Goal: Task Accomplishment & Management: Use online tool/utility

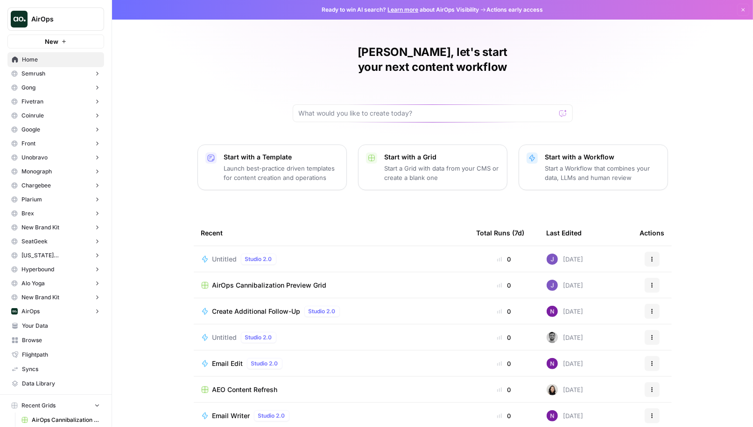
click at [59, 43] on button "New" at bounding box center [55, 42] width 97 height 14
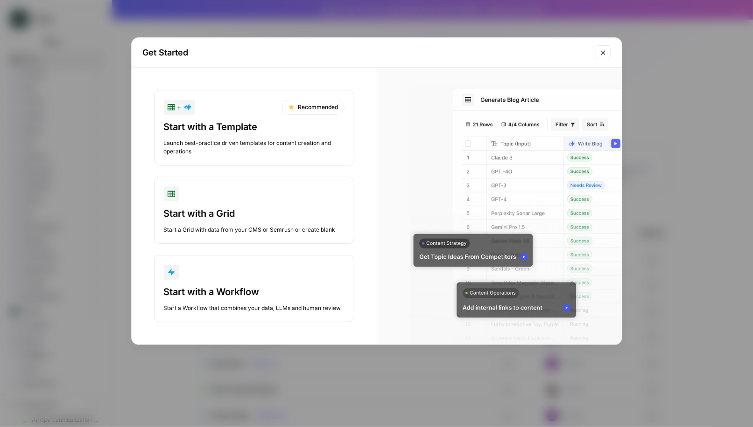
click at [273, 128] on div "Start with a Template" at bounding box center [254, 126] width 181 height 13
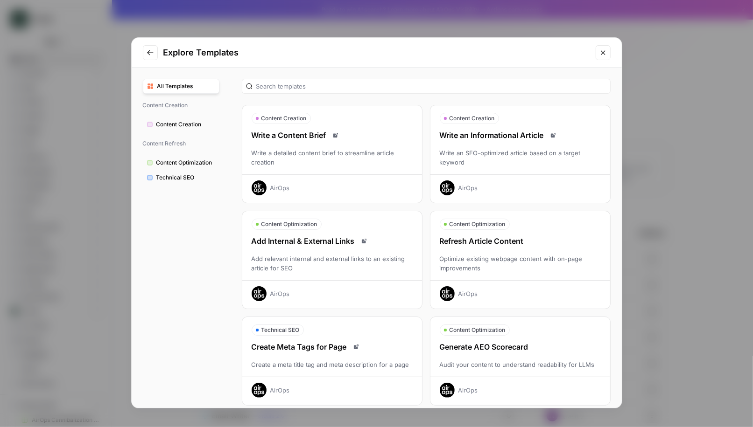
scroll to position [39, 0]
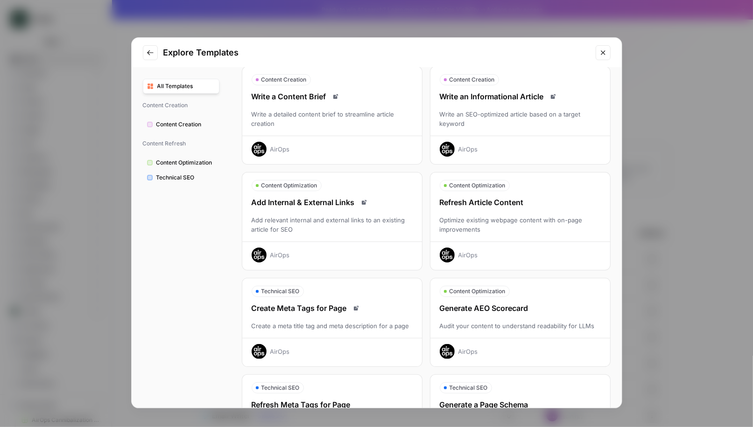
click at [604, 57] on button "Close modal" at bounding box center [602, 52] width 15 height 15
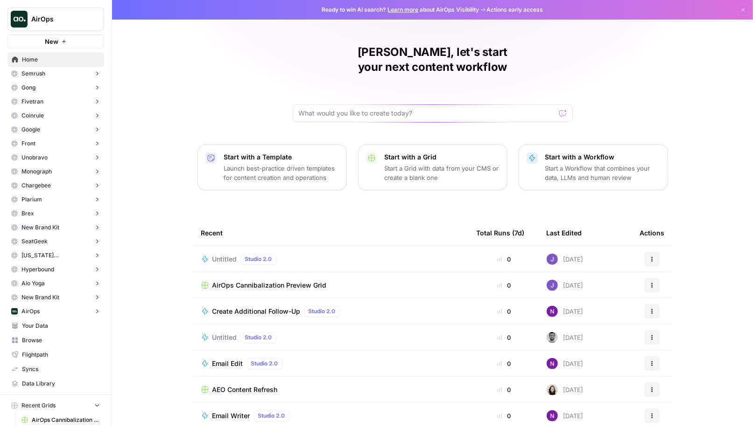
click at [36, 140] on button "Front" at bounding box center [55, 144] width 97 height 14
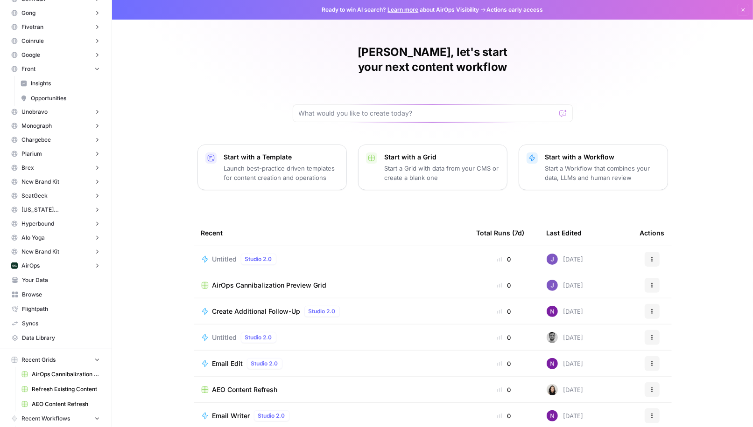
scroll to position [76, 0]
click at [32, 261] on span "AirOps" at bounding box center [30, 265] width 18 height 8
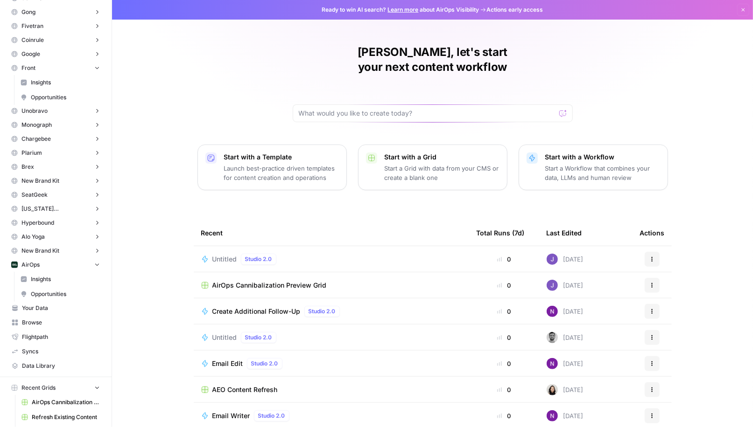
click at [41, 221] on span "Hyperbound" at bounding box center [37, 223] width 33 height 8
click at [35, 194] on span "SeatGeek" at bounding box center [34, 195] width 26 height 8
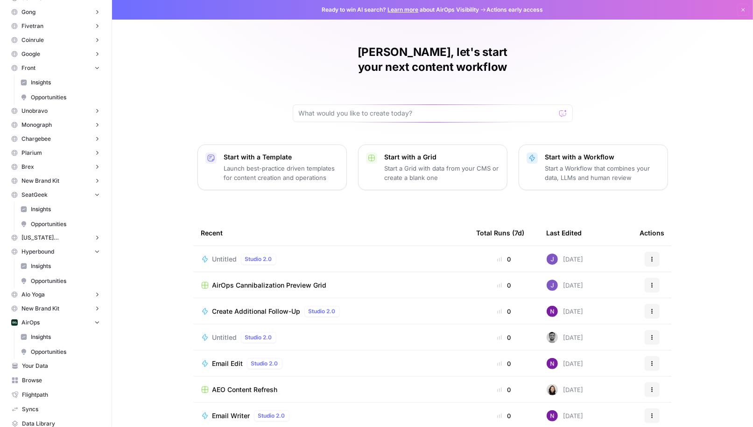
click at [36, 209] on span "Insights" at bounding box center [65, 209] width 69 height 8
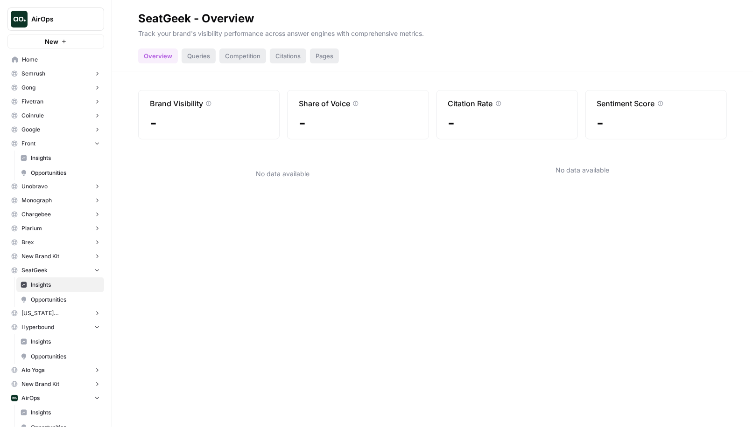
click at [57, 22] on span "AirOps" at bounding box center [59, 18] width 56 height 9
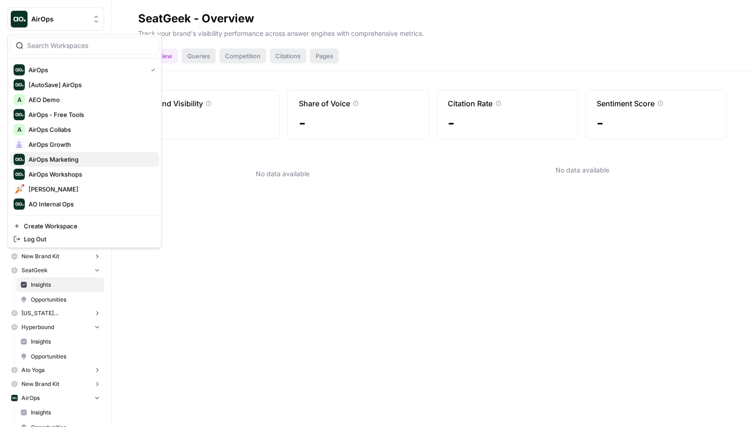
click at [68, 161] on span "AirOps Marketing" at bounding box center [89, 159] width 123 height 9
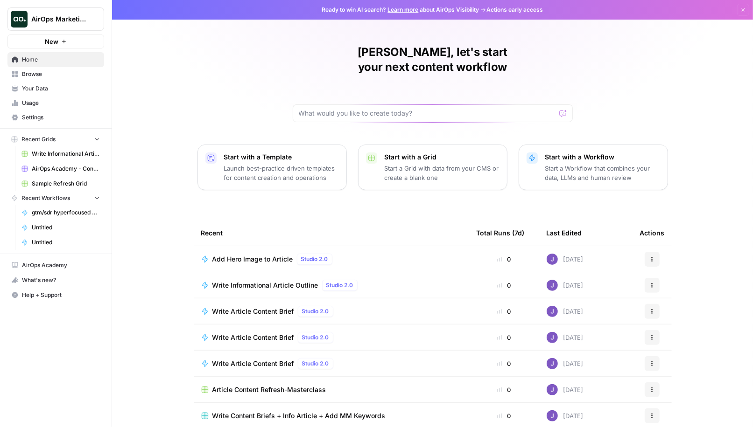
click at [63, 183] on span "Sample Refresh Grid" at bounding box center [66, 184] width 68 height 8
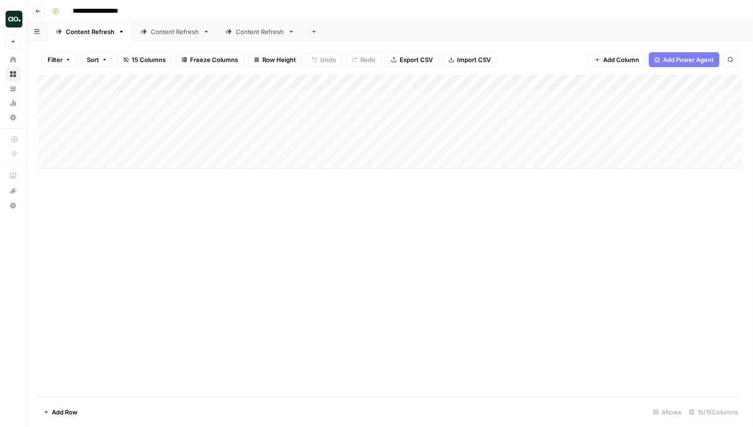
click at [178, 31] on div "Content Refresh" at bounding box center [175, 31] width 49 height 9
click at [257, 31] on div "Content Refresh" at bounding box center [260, 31] width 49 height 9
click at [80, 35] on div "Content Refresh" at bounding box center [90, 31] width 49 height 9
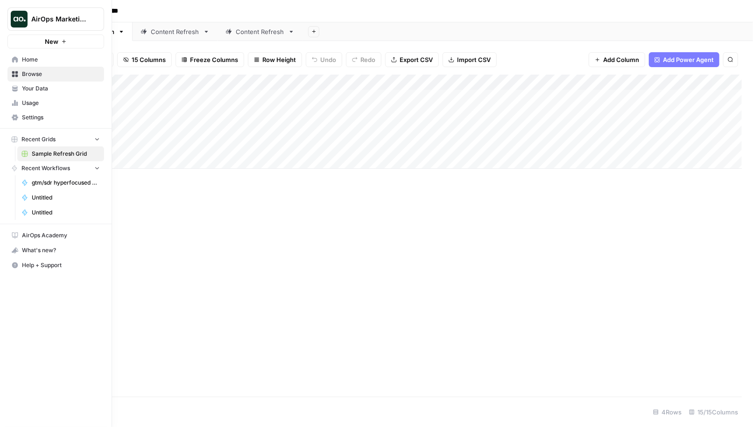
click at [62, 18] on span "AirOps Marketing" at bounding box center [59, 18] width 56 height 9
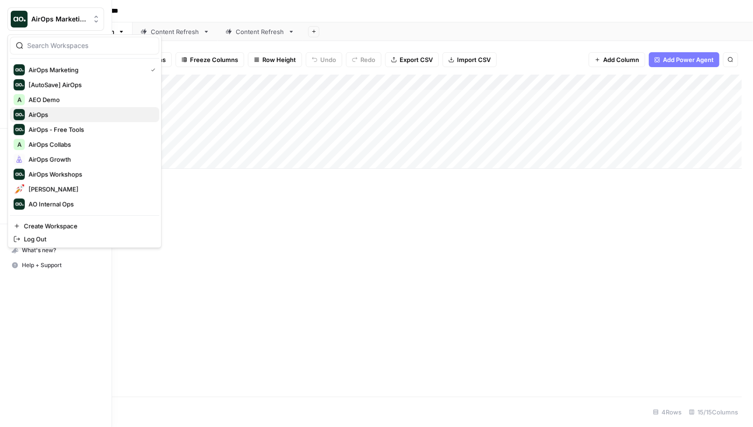
click at [43, 112] on span "AirOps" at bounding box center [89, 114] width 123 height 9
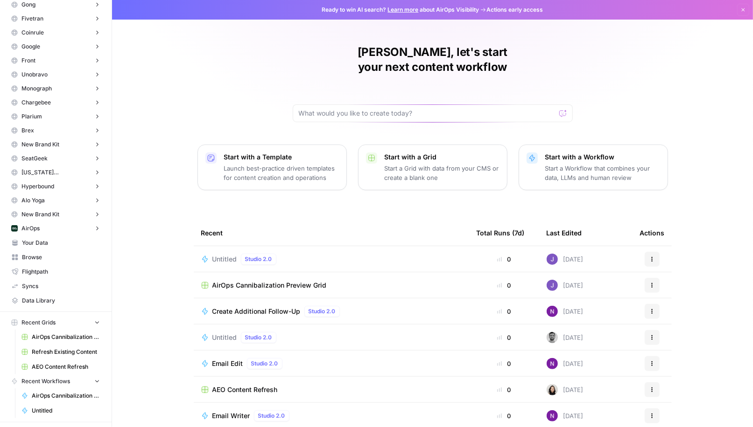
scroll to position [126, 0]
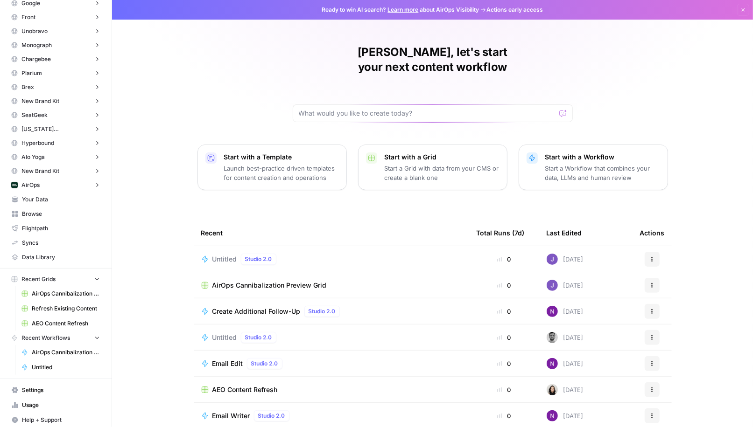
click at [62, 305] on span "Refresh Existing Content" at bounding box center [66, 309] width 68 height 8
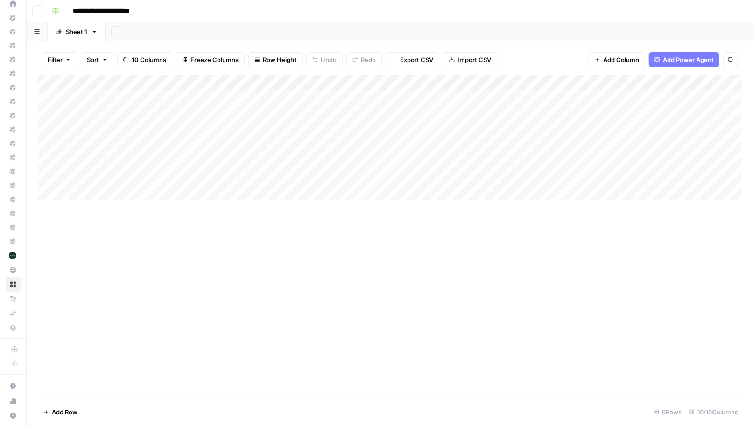
scroll to position [54, 0]
click at [216, 97] on div "Add Column" at bounding box center [390, 138] width 704 height 126
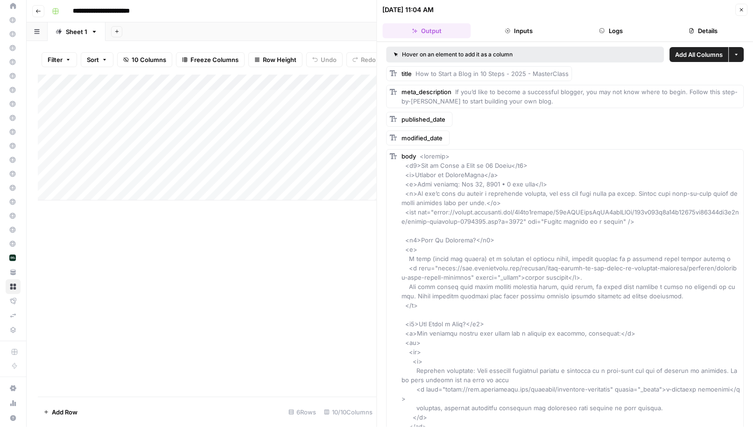
click at [744, 10] on icon "button" at bounding box center [741, 10] width 6 height 6
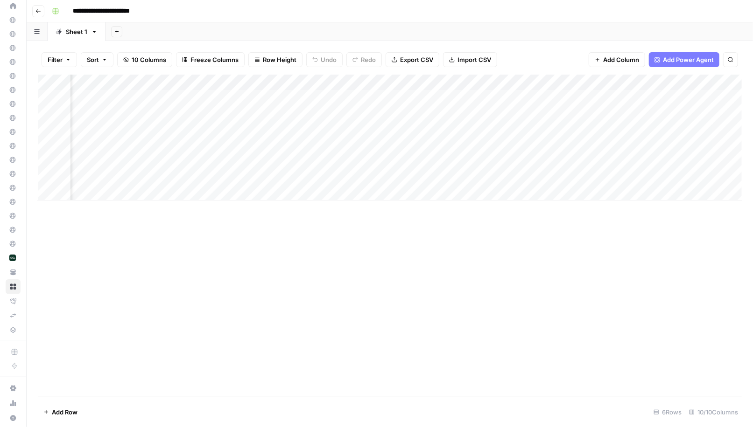
scroll to position [0, 160]
click at [477, 79] on div "Add Column" at bounding box center [390, 138] width 704 height 126
click at [528, 102] on div "Add Column" at bounding box center [390, 138] width 704 height 126
click at [457, 98] on div "Add Column" at bounding box center [390, 138] width 704 height 126
click at [620, 81] on div "Add Column" at bounding box center [390, 138] width 704 height 126
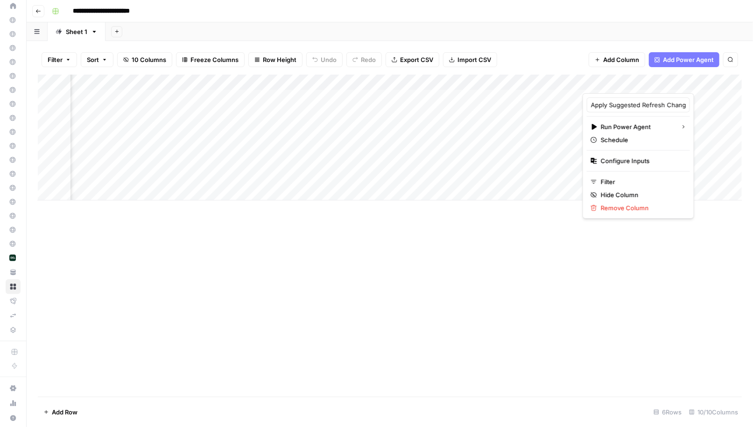
click at [696, 106] on div "Add Column" at bounding box center [390, 138] width 704 height 126
click at [624, 96] on div "Add Column" at bounding box center [390, 138] width 704 height 126
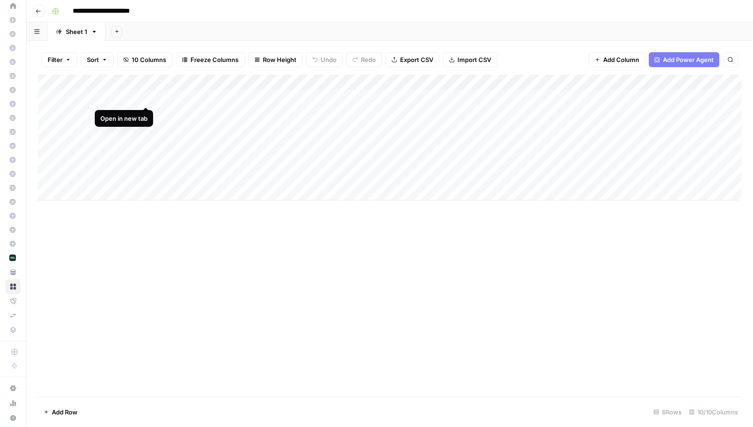
click at [147, 98] on div "Add Column" at bounding box center [390, 138] width 704 height 126
click at [601, 98] on div "Add Column" at bounding box center [390, 138] width 704 height 126
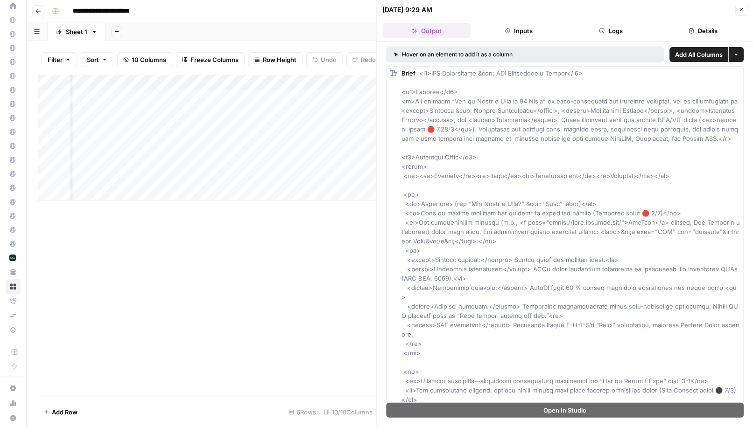
click at [741, 7] on icon "button" at bounding box center [741, 10] width 6 height 6
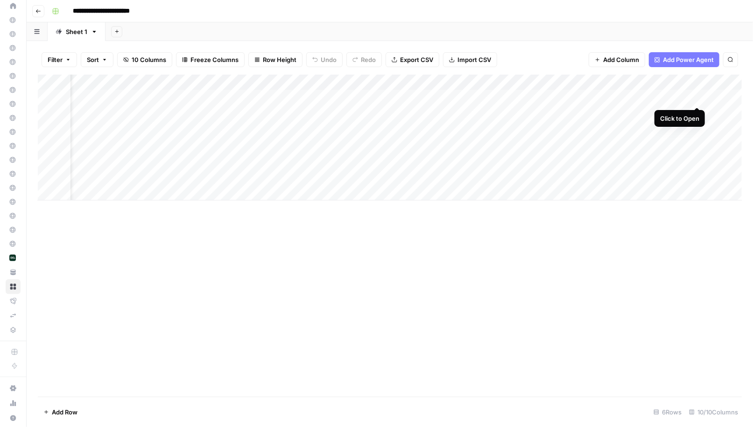
click at [695, 97] on div "Add Column" at bounding box center [390, 138] width 704 height 126
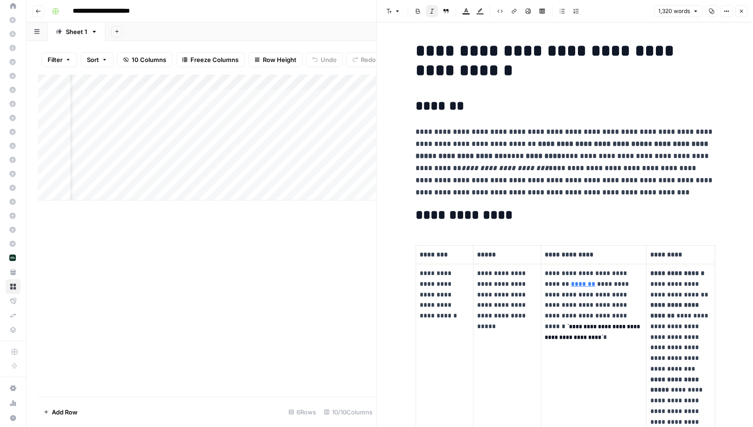
click at [741, 11] on icon "button" at bounding box center [741, 11] width 6 height 6
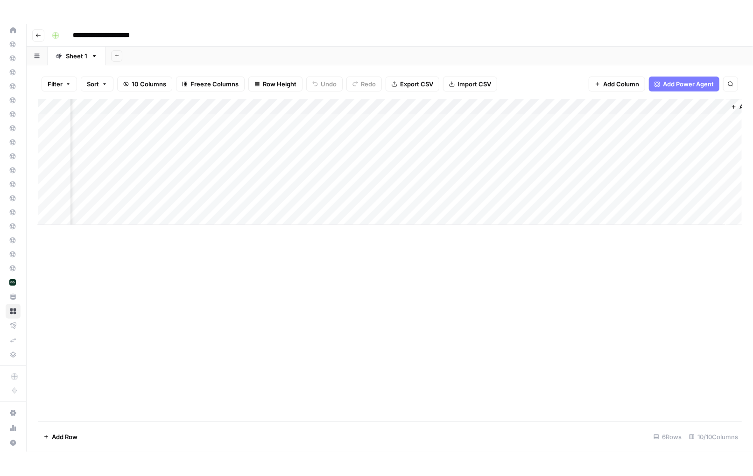
scroll to position [0, 221]
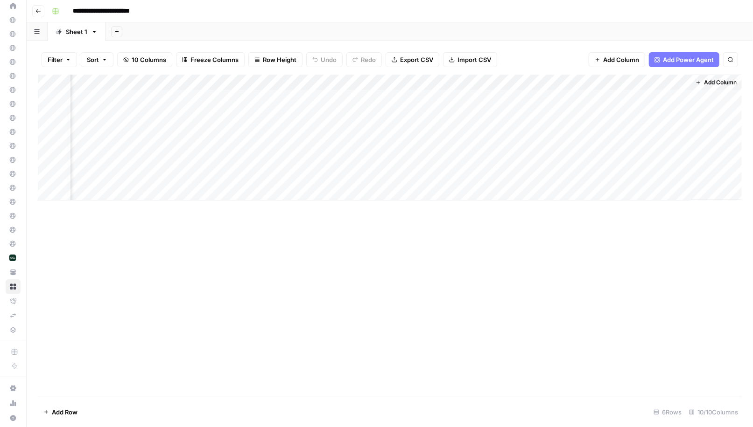
click at [559, 96] on div "Add Column" at bounding box center [390, 138] width 704 height 126
click at [395, 112] on div "Add Column" at bounding box center [390, 138] width 704 height 126
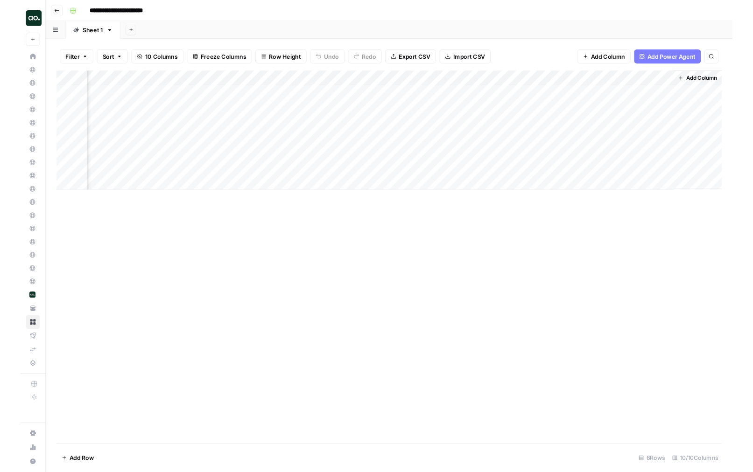
scroll to position [0, 0]
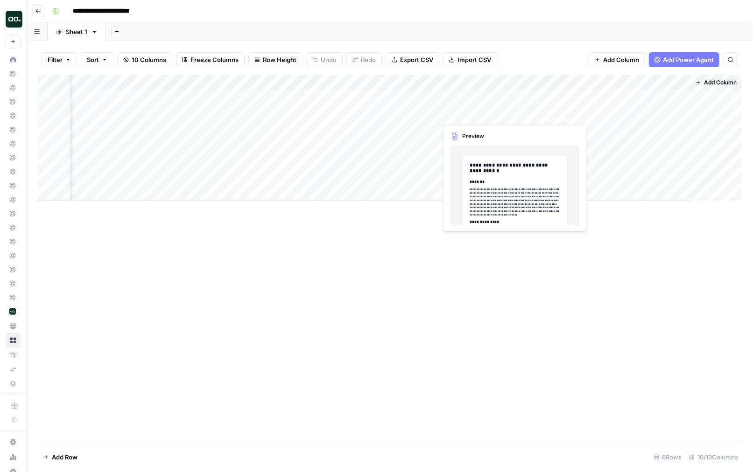
click at [510, 114] on div "Add Column" at bounding box center [390, 138] width 704 height 126
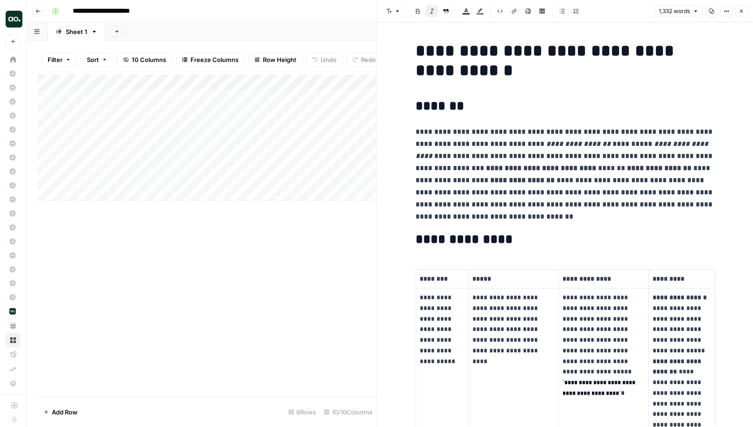
click at [741, 14] on icon "button" at bounding box center [741, 11] width 6 height 6
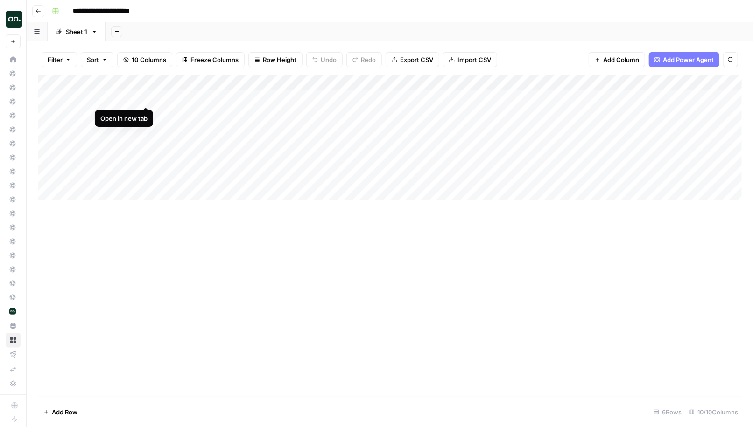
click at [144, 99] on div "Add Column" at bounding box center [390, 138] width 704 height 126
click at [546, 97] on div "Add Column" at bounding box center [390, 138] width 704 height 126
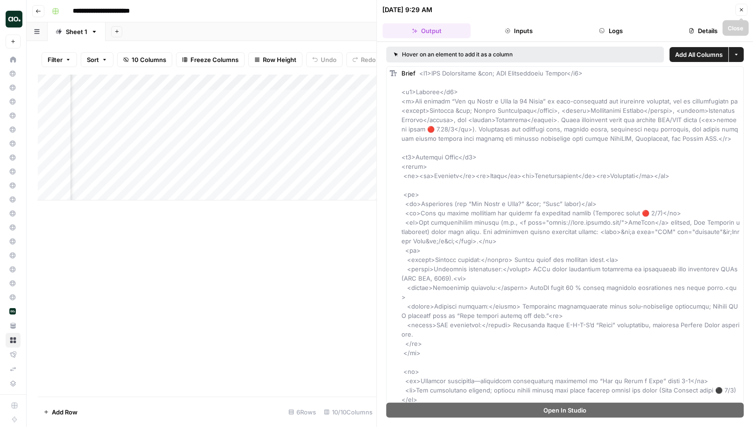
click at [742, 11] on icon "button" at bounding box center [741, 9] width 3 height 3
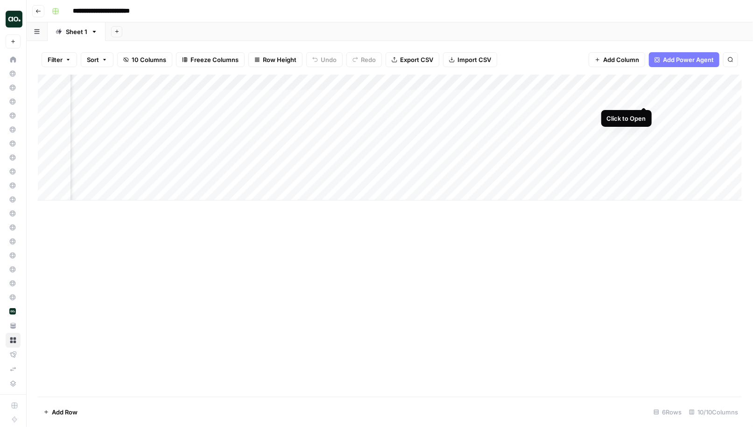
click at [643, 98] on div "Add Column" at bounding box center [390, 138] width 704 height 126
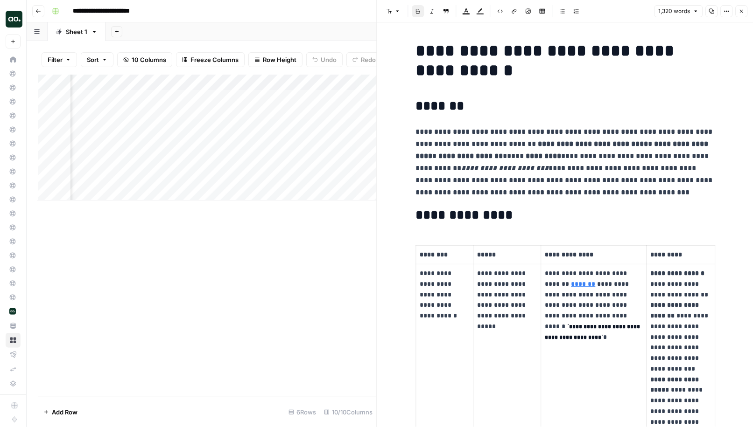
drag, startPoint x: 495, startPoint y: 143, endPoint x: 503, endPoint y: 144, distance: 8.5
click at [503, 144] on p "**********" at bounding box center [564, 162] width 299 height 73
click at [741, 12] on icon "button" at bounding box center [741, 11] width 6 height 6
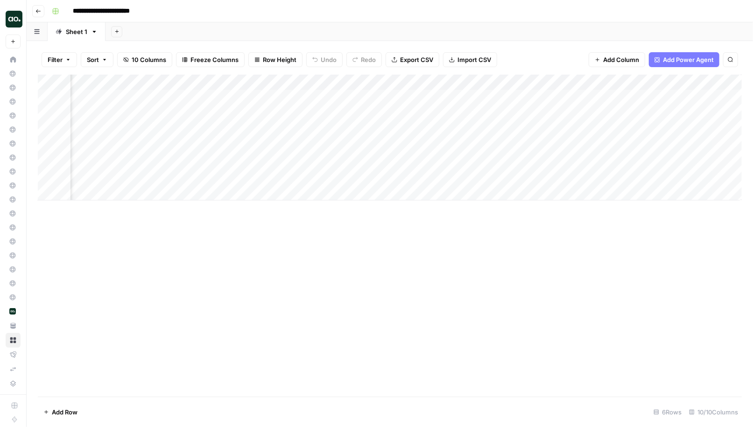
scroll to position [0, 175]
click at [713, 97] on div "Add Column" at bounding box center [390, 138] width 704 height 126
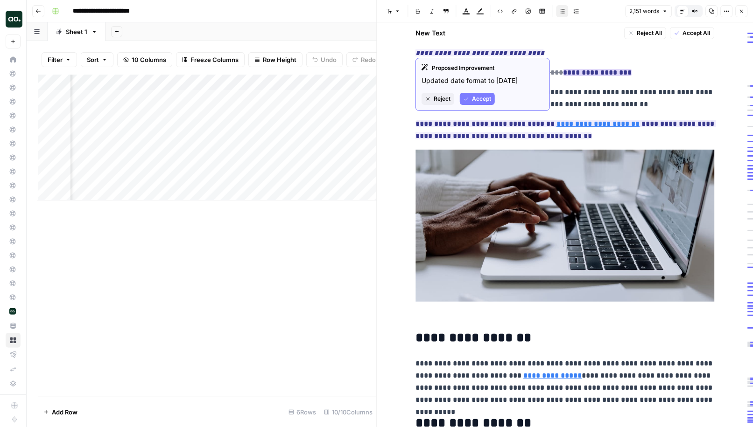
scroll to position [111, 0]
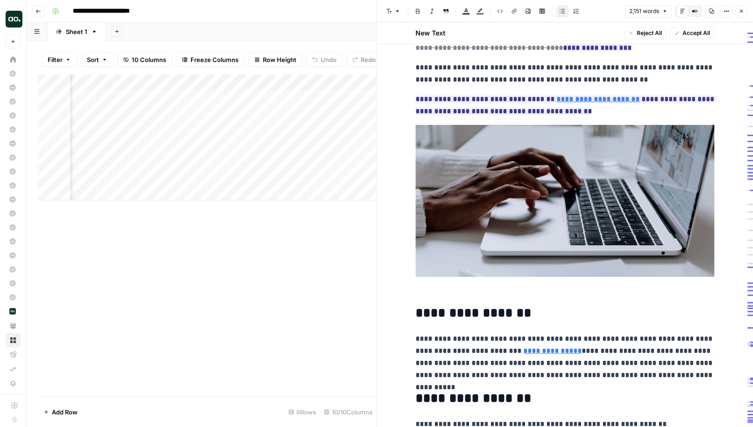
click at [743, 7] on button "Close" at bounding box center [741, 11] width 12 height 12
